Goal: Communication & Community: Connect with others

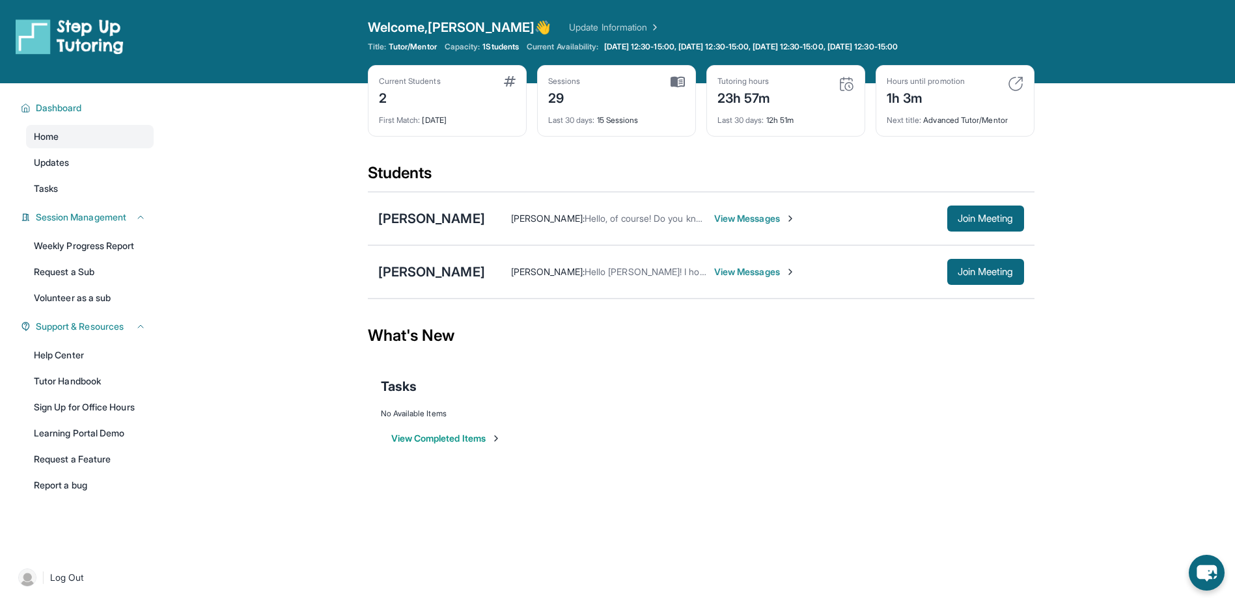
click at [767, 215] on span "View Messages" at bounding box center [754, 218] width 81 height 13
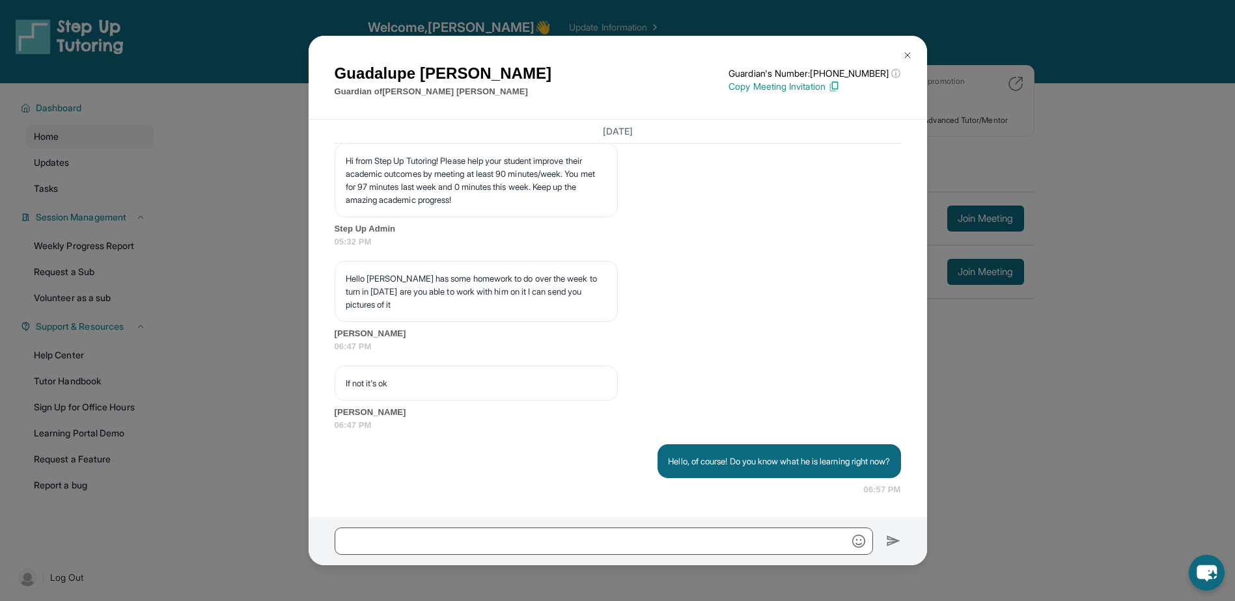
scroll to position [9134, 0]
drag, startPoint x: 365, startPoint y: 555, endPoint x: 366, endPoint y: 548, distance: 7.3
click at [365, 550] on div at bounding box center [617, 541] width 618 height 48
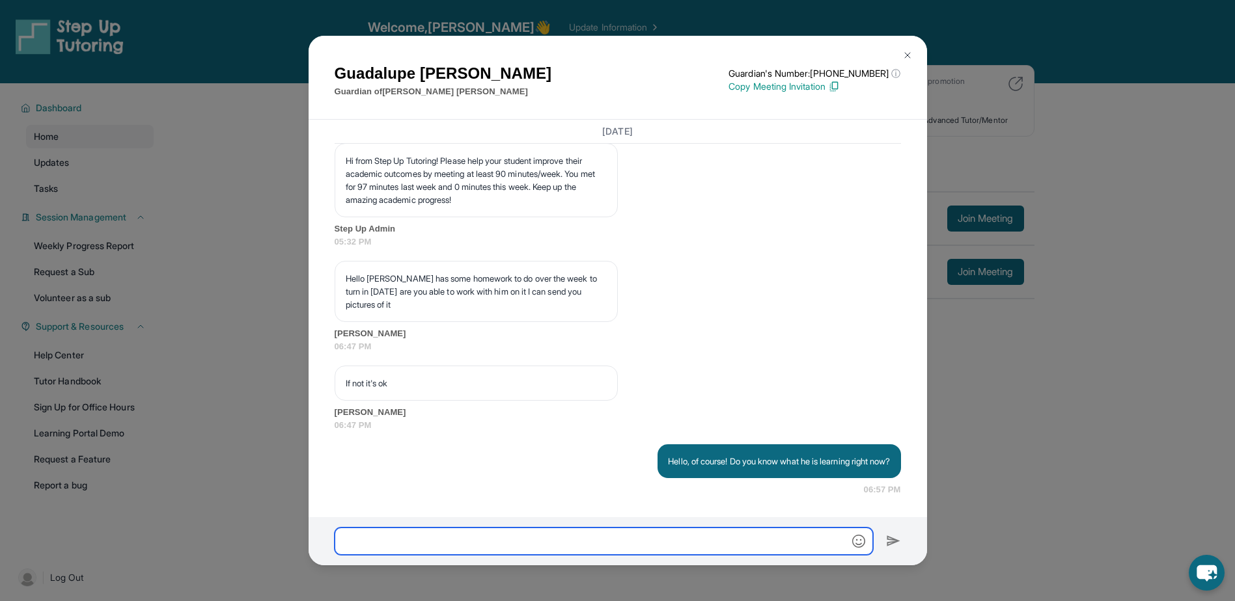
click at [367, 547] on input "text" at bounding box center [604, 541] width 538 height 27
type input "**********"
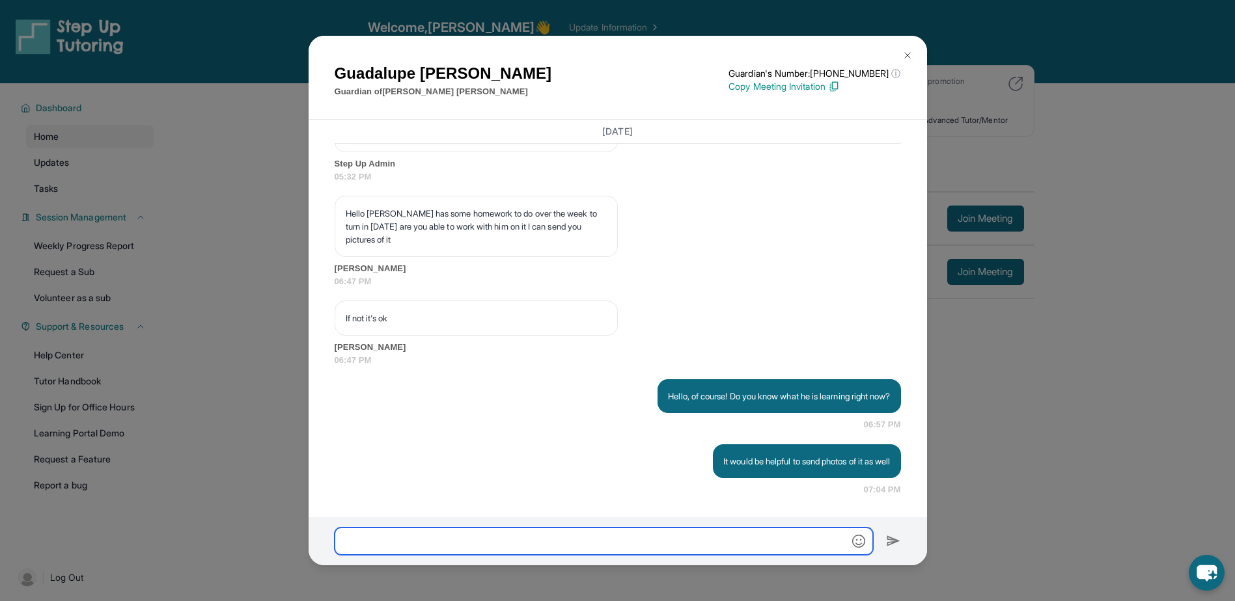
scroll to position [9198, 0]
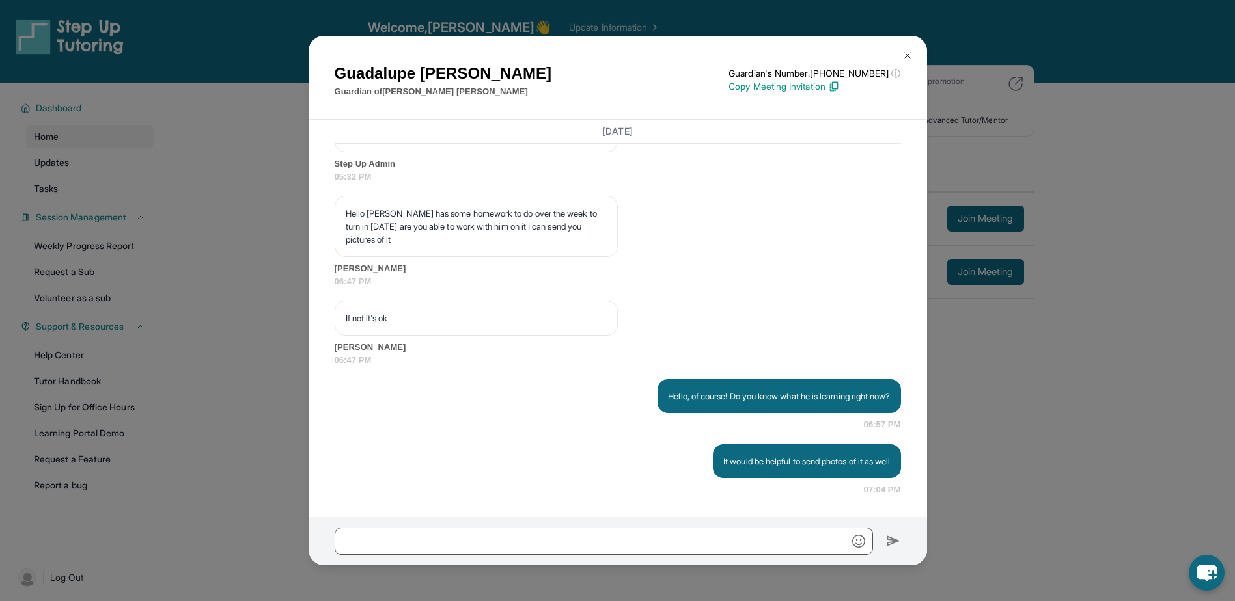
click at [908, 52] on img at bounding box center [907, 55] width 10 height 10
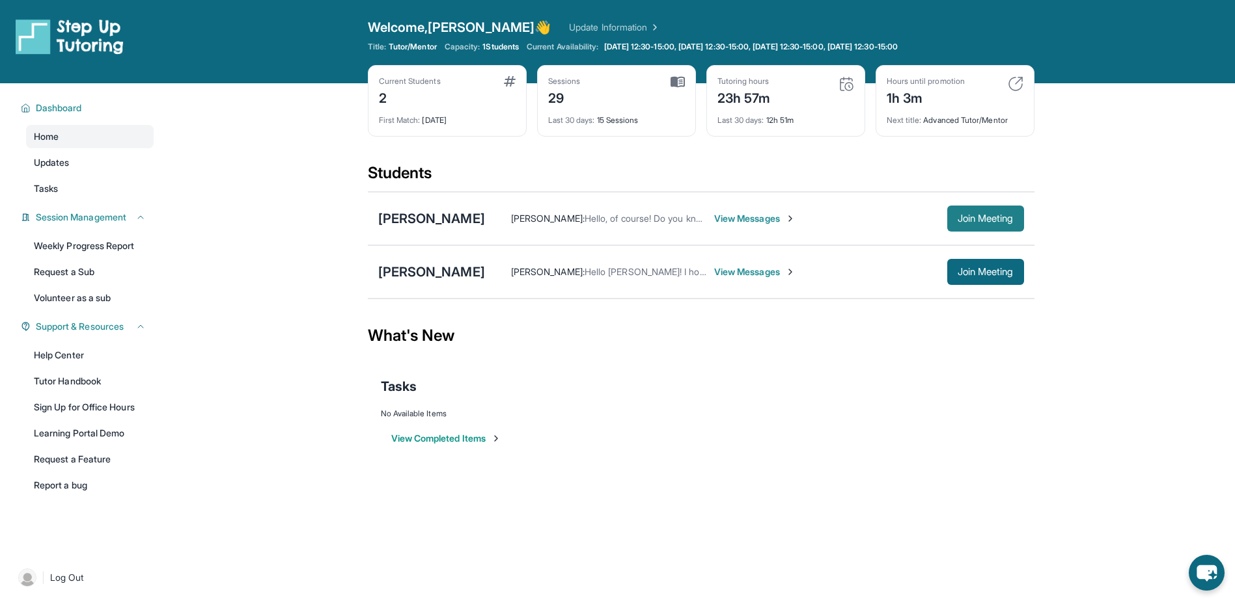
click at [981, 217] on span "Join Meeting" at bounding box center [985, 219] width 56 height 8
